Goal: Task Accomplishment & Management: Use online tool/utility

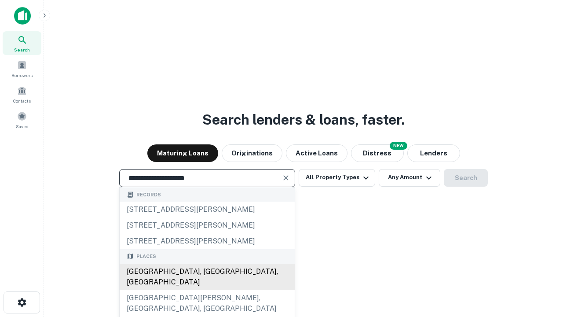
click at [207, 290] on div "[GEOGRAPHIC_DATA], [GEOGRAPHIC_DATA], [GEOGRAPHIC_DATA]" at bounding box center [207, 277] width 175 height 26
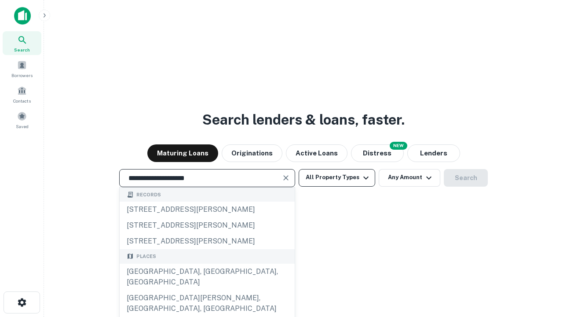
type input "**********"
click at [337, 177] on button "All Property Types" at bounding box center [337, 178] width 77 height 18
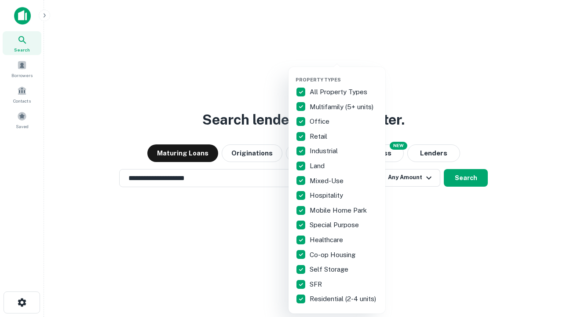
click at [344, 74] on button "button" at bounding box center [344, 74] width 97 height 0
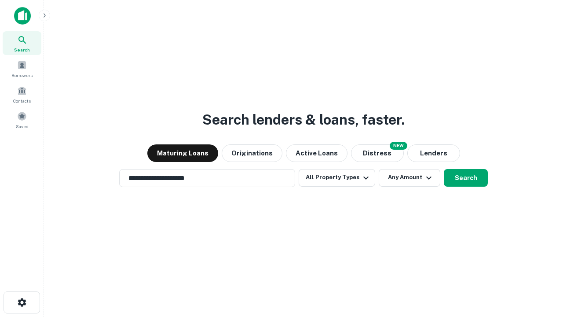
scroll to position [5, 106]
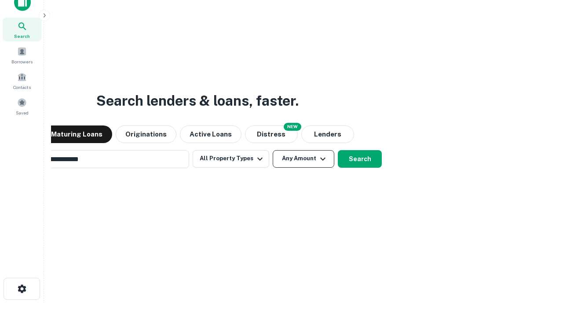
click at [273, 150] on button "Any Amount" at bounding box center [304, 159] width 62 height 18
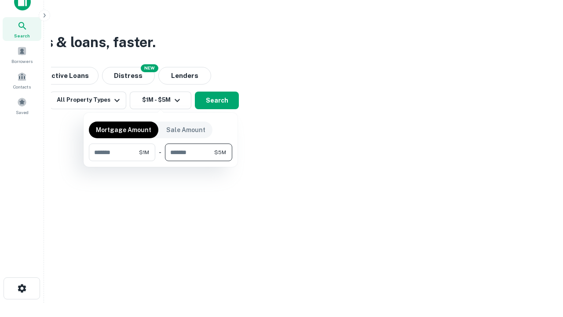
type input "*******"
click at [161, 161] on button "button" at bounding box center [160, 161] width 143 height 0
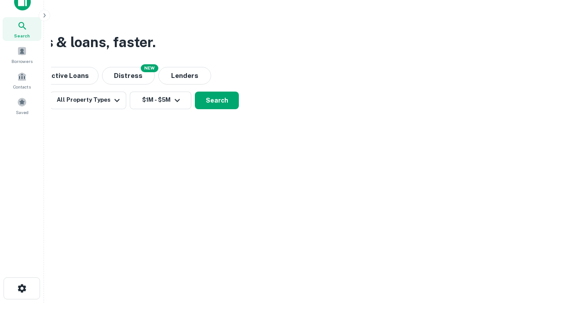
scroll to position [5, 162]
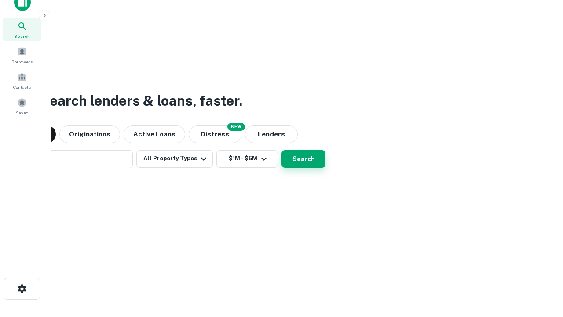
click at [282, 150] on button "Search" at bounding box center [304, 159] width 44 height 18
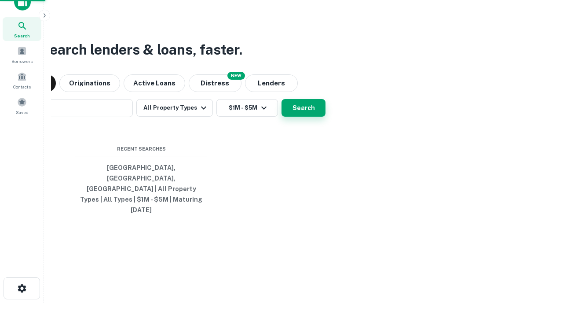
scroll to position [23, 249]
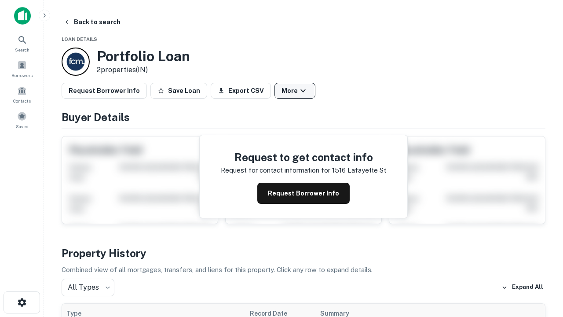
click at [295, 91] on button "More" at bounding box center [295, 91] width 41 height 16
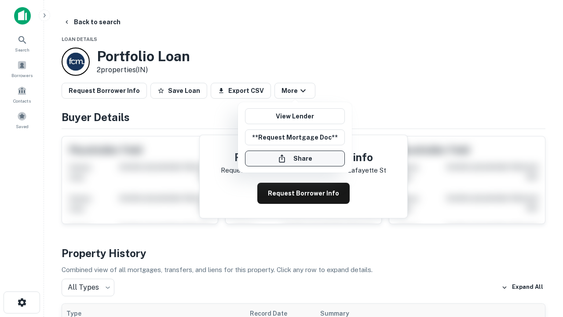
click at [295, 158] on button "Share" at bounding box center [295, 159] width 100 height 16
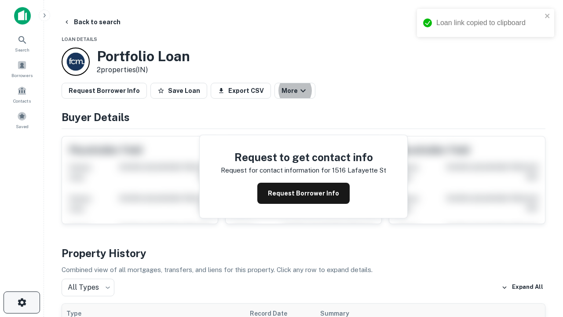
click at [22, 302] on icon "button" at bounding box center [22, 302] width 11 height 11
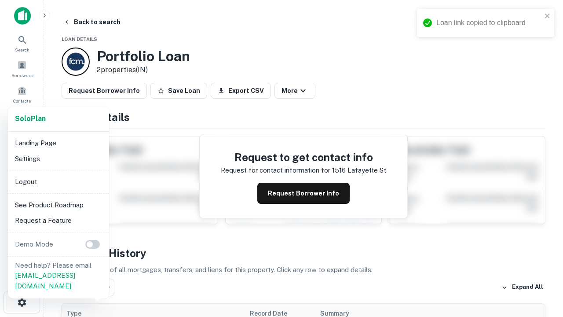
click at [58, 181] on li "Logout" at bounding box center [58, 182] width 94 height 16
